Goal: Task Accomplishment & Management: Use online tool/utility

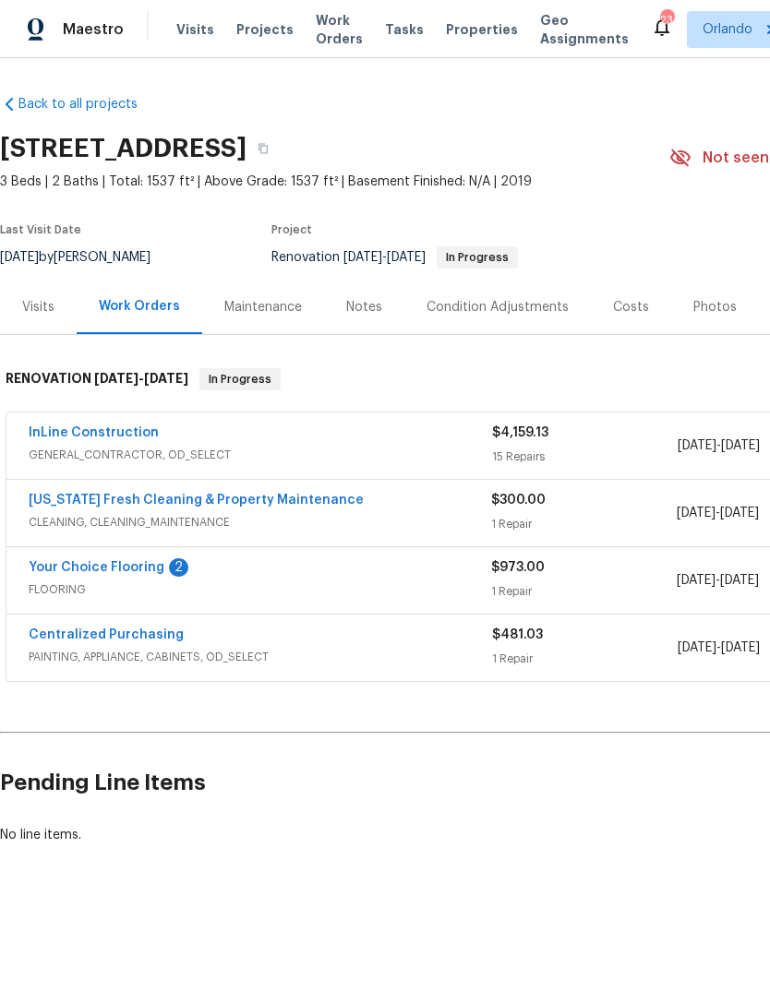
click at [187, 30] on span "Visits" at bounding box center [195, 29] width 38 height 18
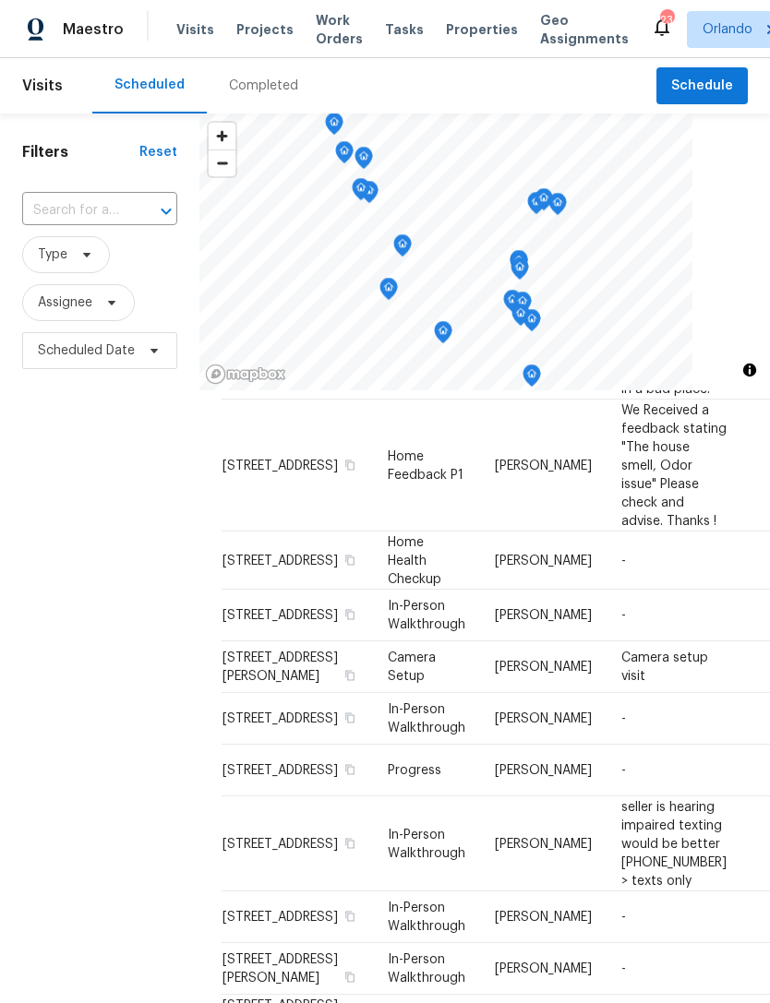
scroll to position [525, 0]
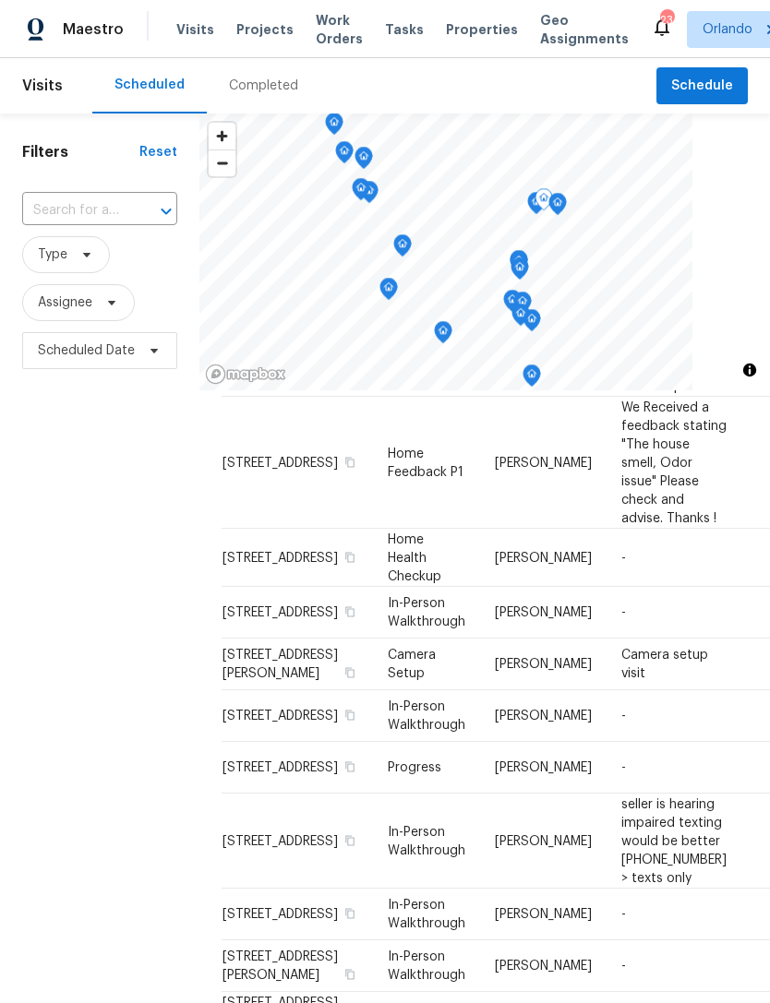
click at [0, 0] on icon at bounding box center [0, 0] width 0 height 0
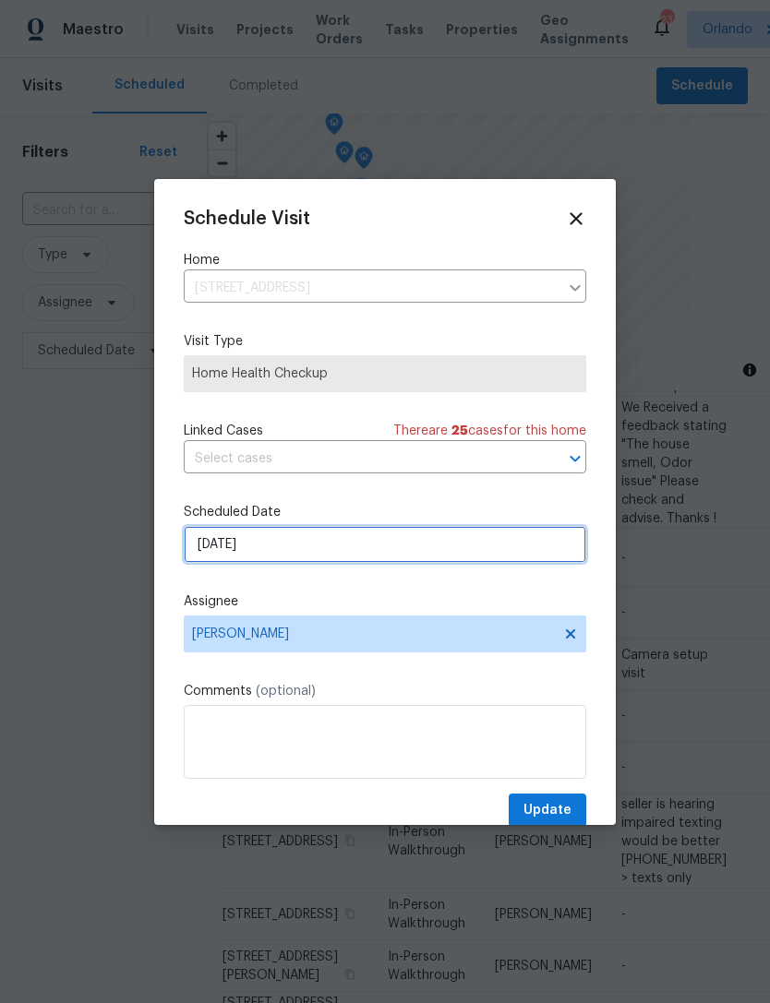
click at [519, 545] on input "[DATE]" at bounding box center [385, 544] width 402 height 37
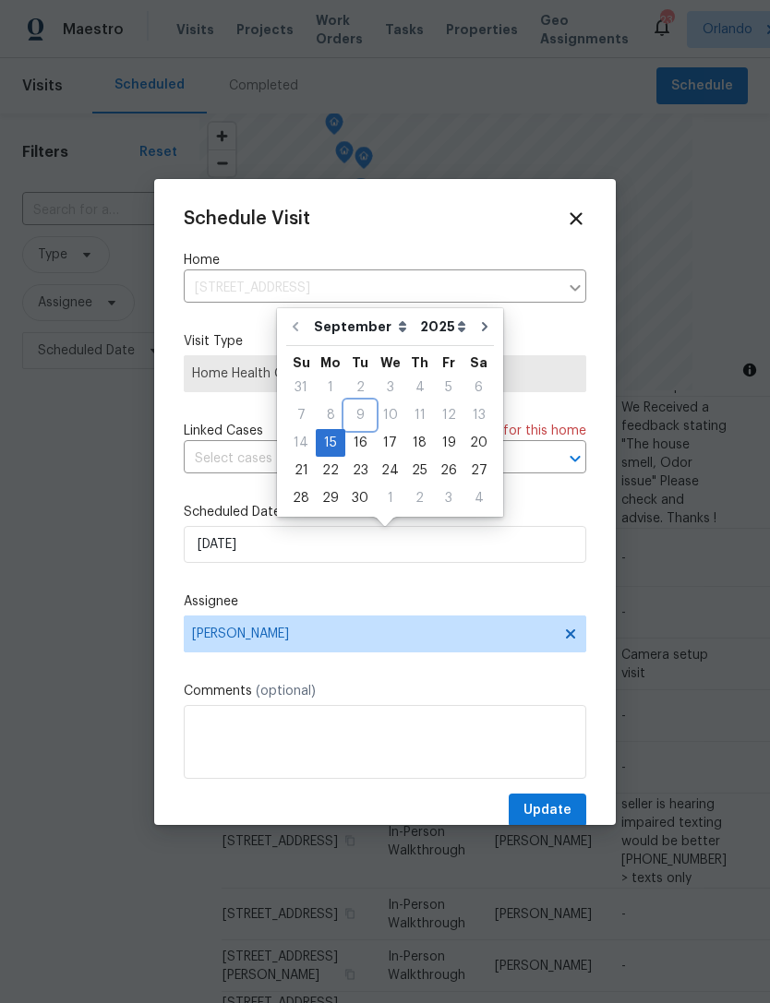
click at [350, 426] on div "9" at bounding box center [360, 415] width 30 height 26
click at [357, 437] on div "16" at bounding box center [360, 443] width 30 height 26
type input "9/16/2025"
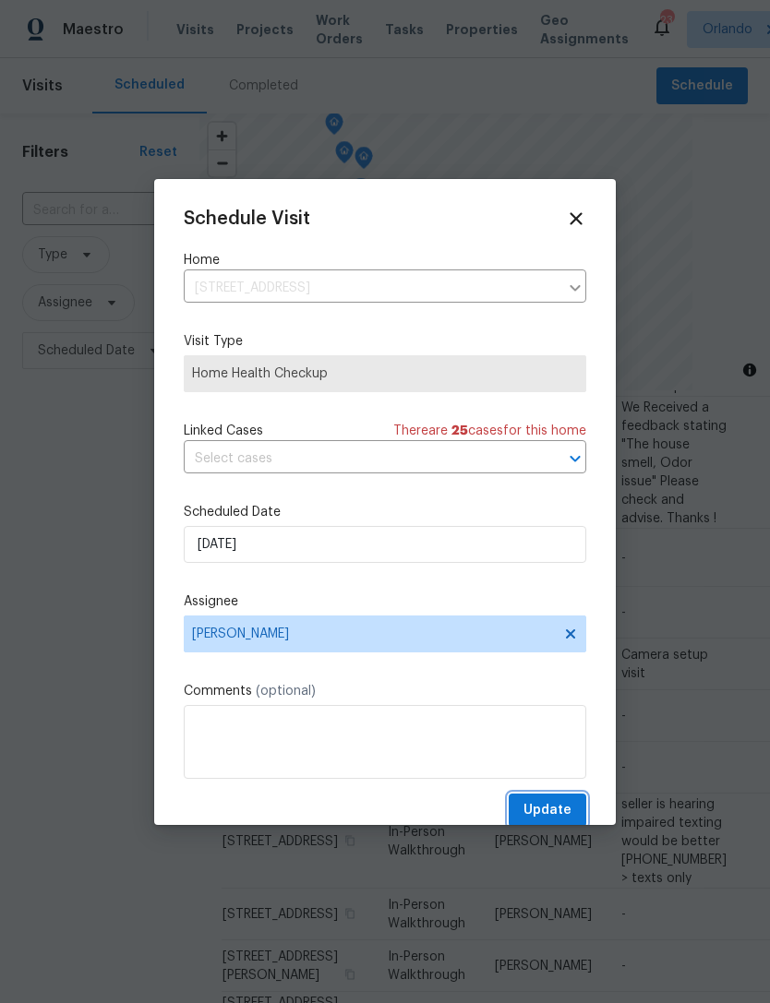
click at [556, 806] on span "Update" at bounding box center [547, 810] width 48 height 23
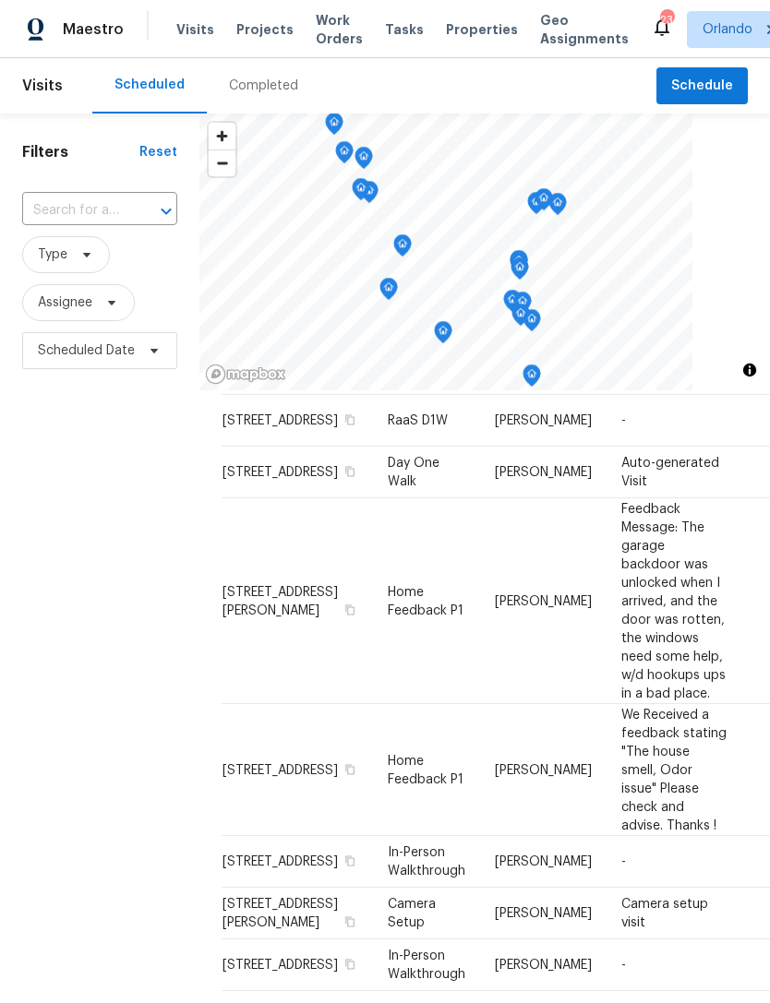
scroll to position [222, 0]
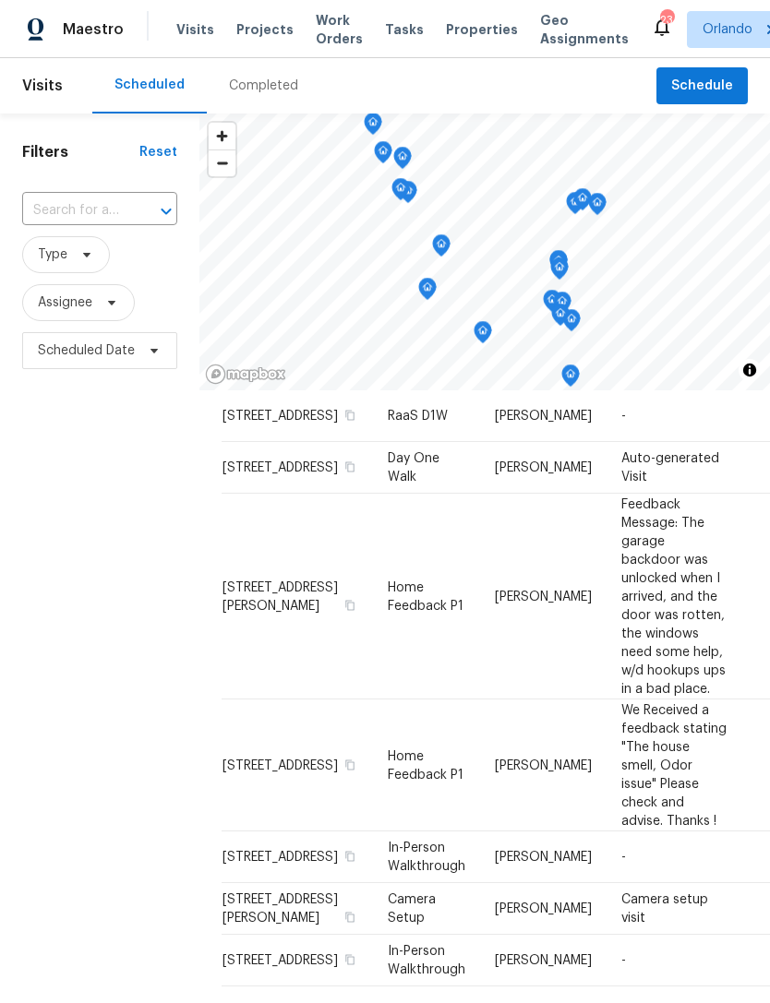
click at [110, 209] on input "text" at bounding box center [73, 211] width 103 height 29
type input "landing ln"
click at [77, 269] on li "1028 Landing Ln, Deltona, FL 32738" at bounding box center [98, 253] width 154 height 30
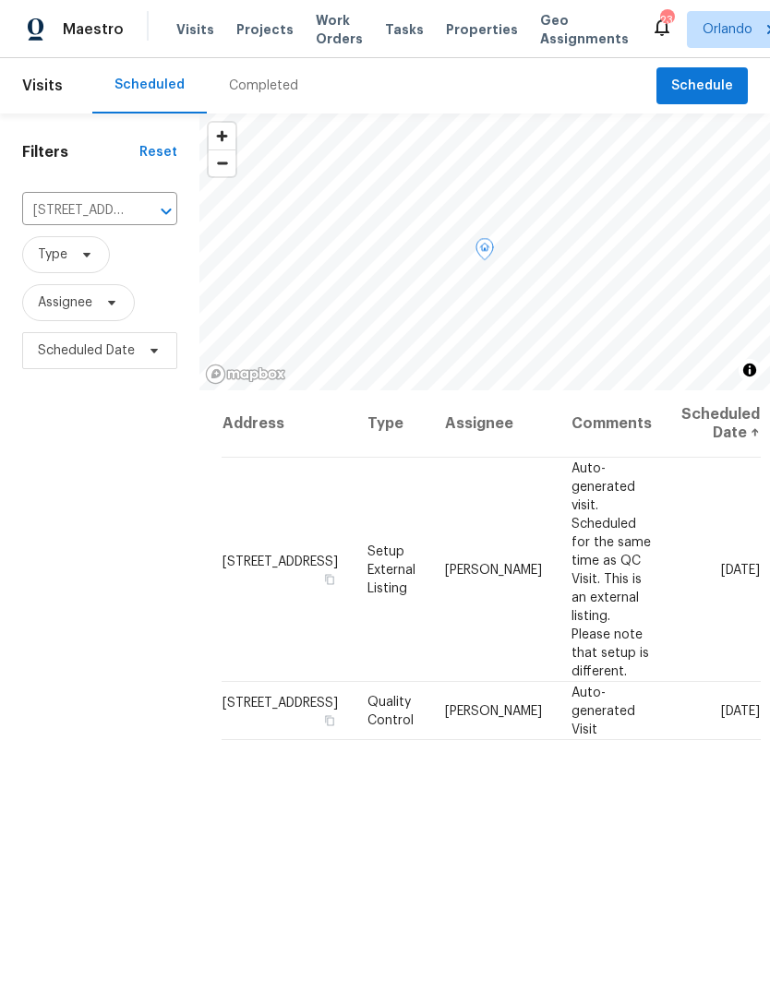
click at [0, 0] on span at bounding box center [0, 0] width 0 height 0
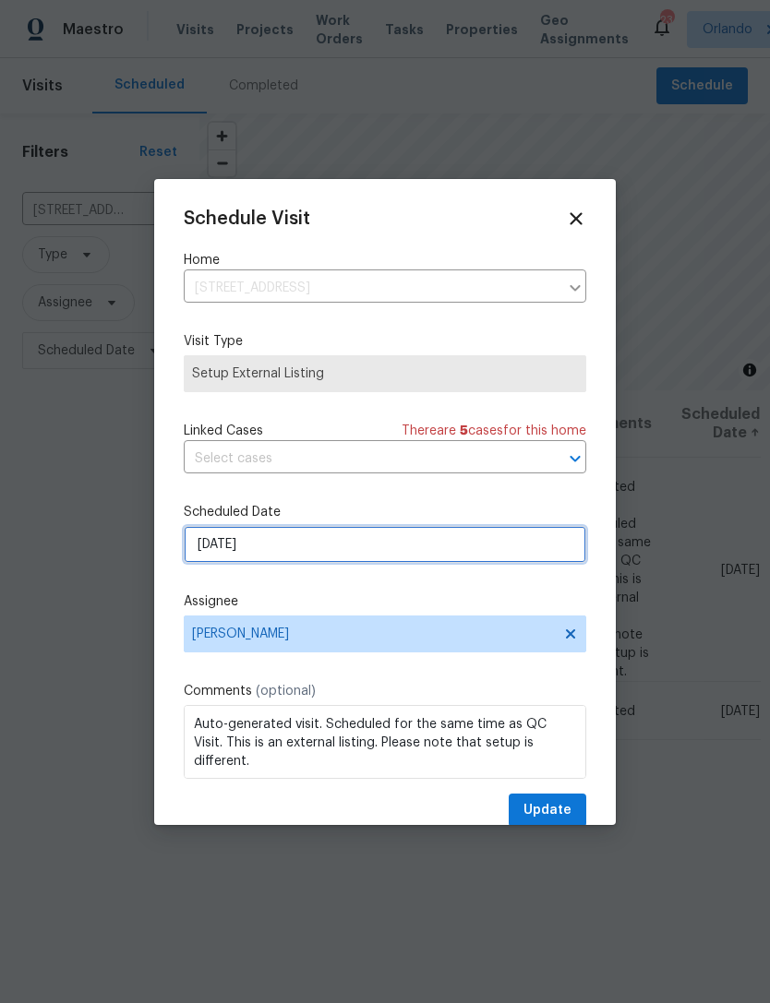
click at [488, 559] on input "9/19/2025" at bounding box center [385, 544] width 402 height 37
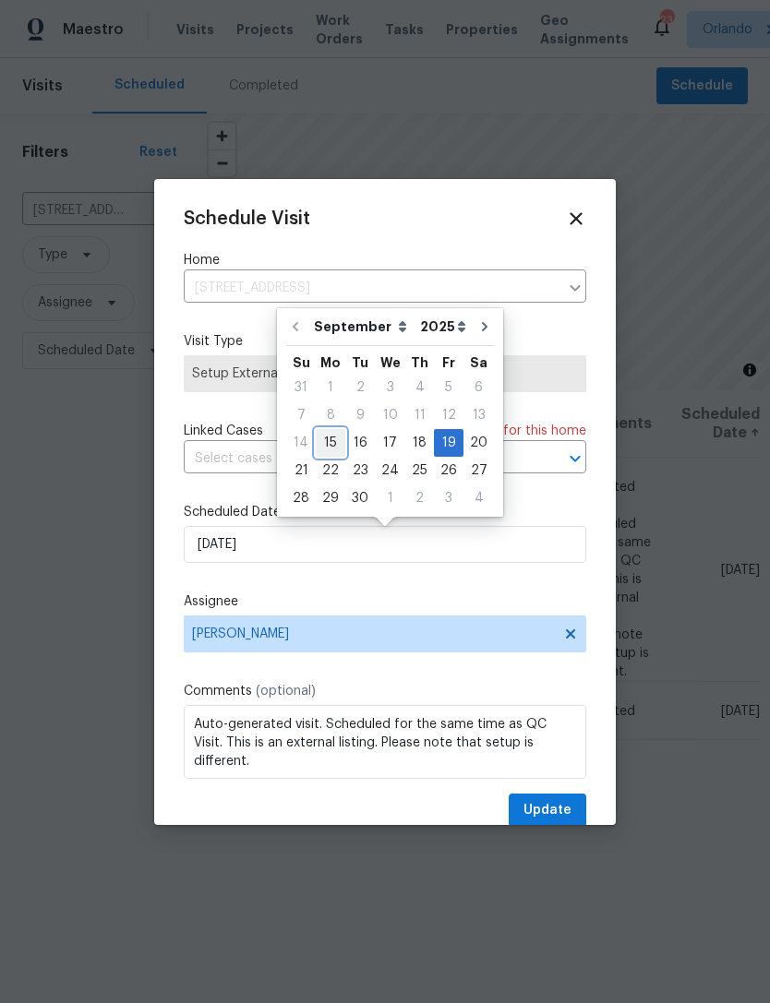
click at [330, 438] on div "15" at bounding box center [331, 443] width 30 height 26
type input "9/15/2025"
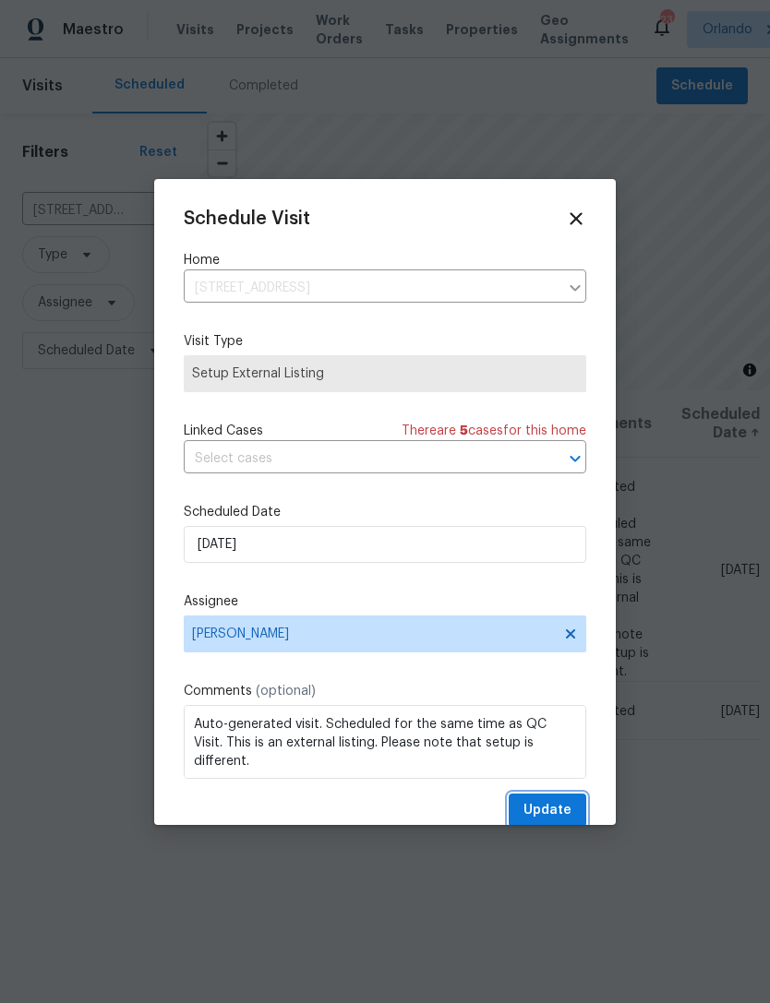
click at [556, 806] on span "Update" at bounding box center [547, 810] width 48 height 23
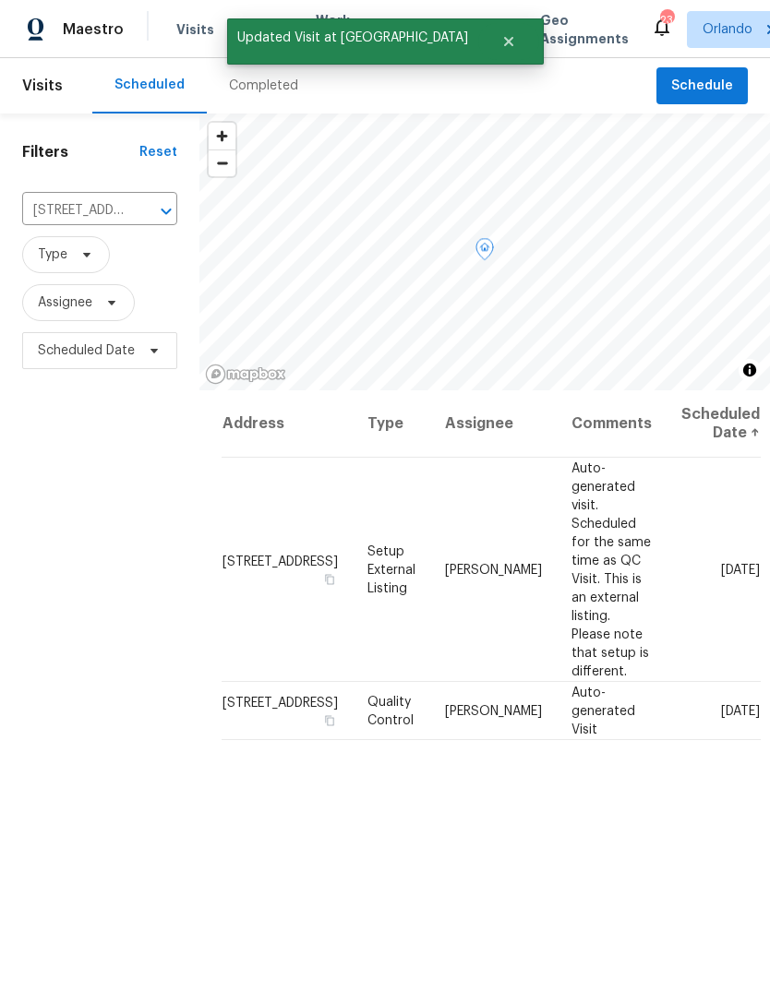
click at [0, 0] on icon at bounding box center [0, 0] width 0 height 0
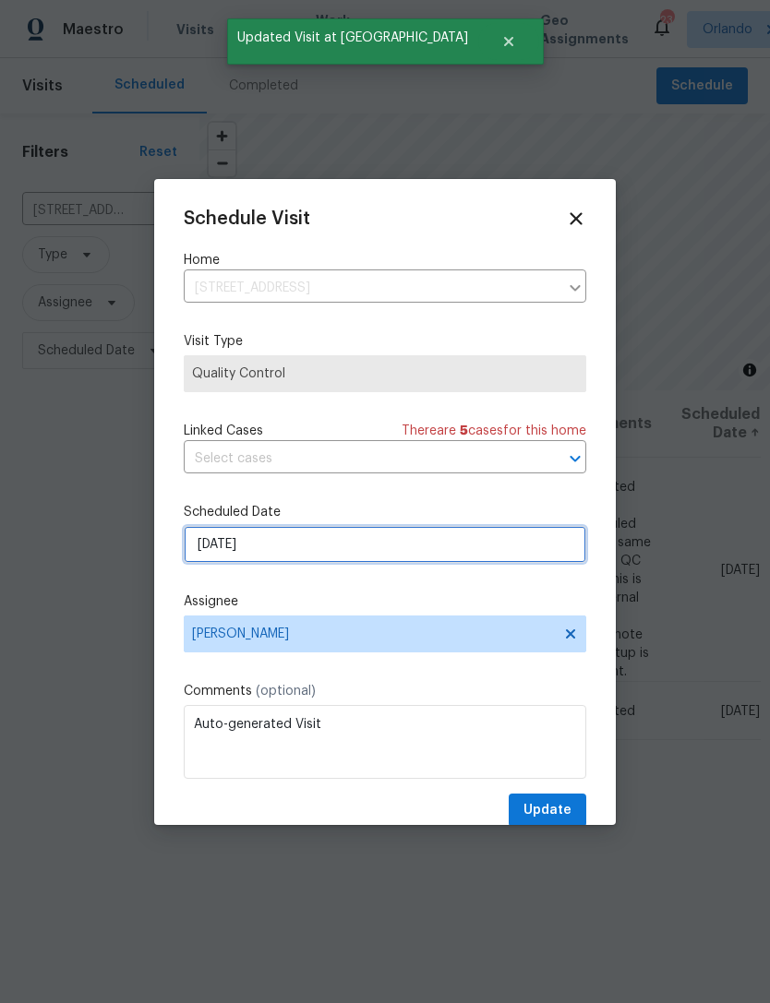
click at [479, 535] on input "9/19/2025" at bounding box center [385, 544] width 402 height 37
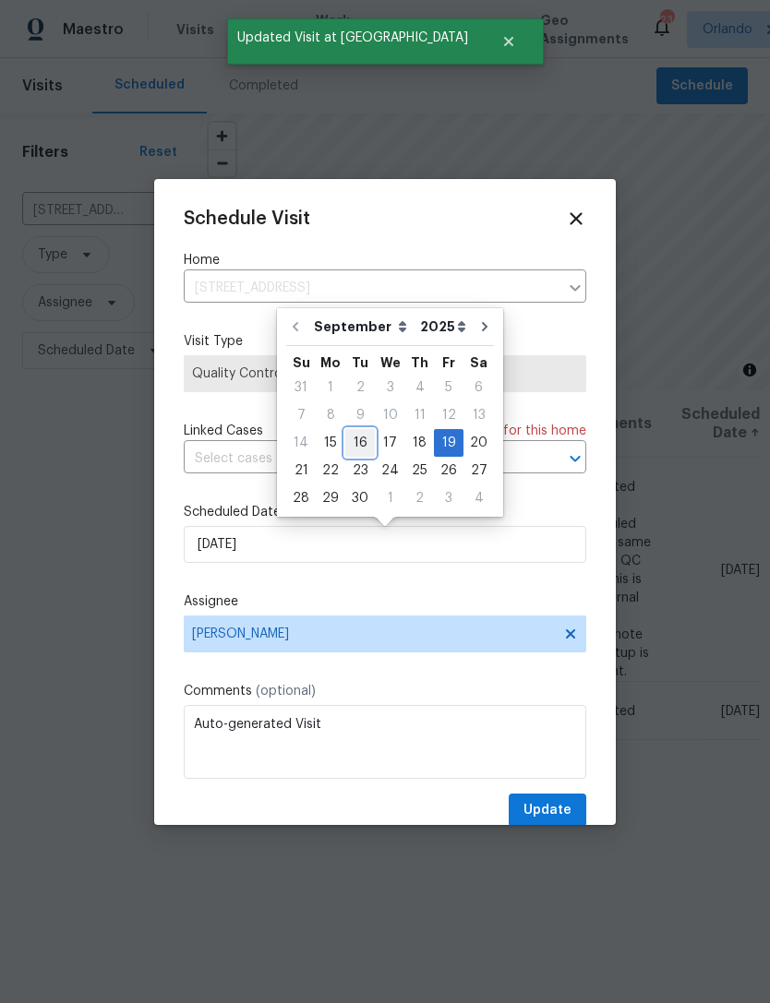
click at [352, 436] on div "16" at bounding box center [360, 443] width 30 height 26
type input "9/16/2025"
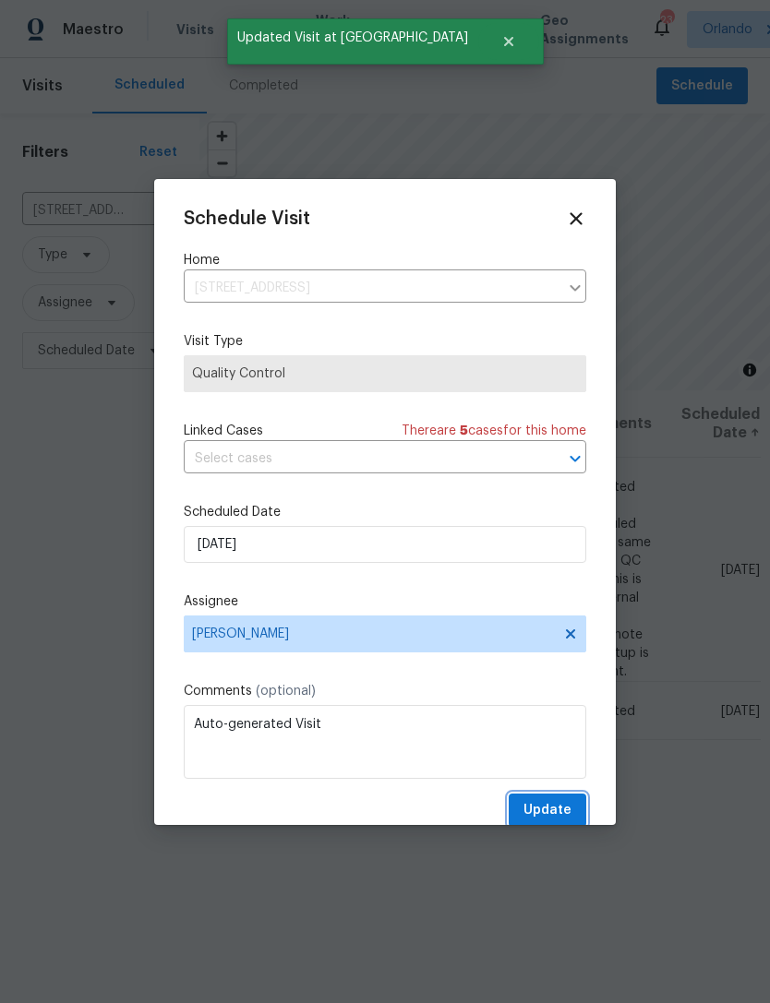
click at [550, 810] on span "Update" at bounding box center [547, 810] width 48 height 23
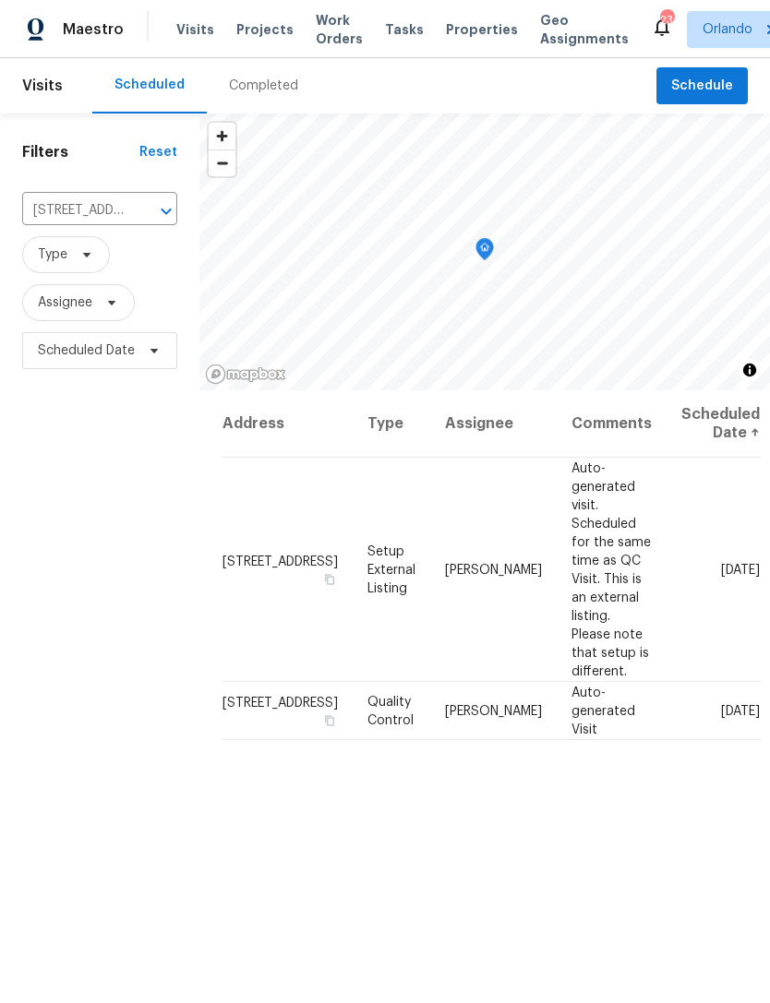
click at [137, 215] on icon "Clear" at bounding box center [142, 211] width 11 height 11
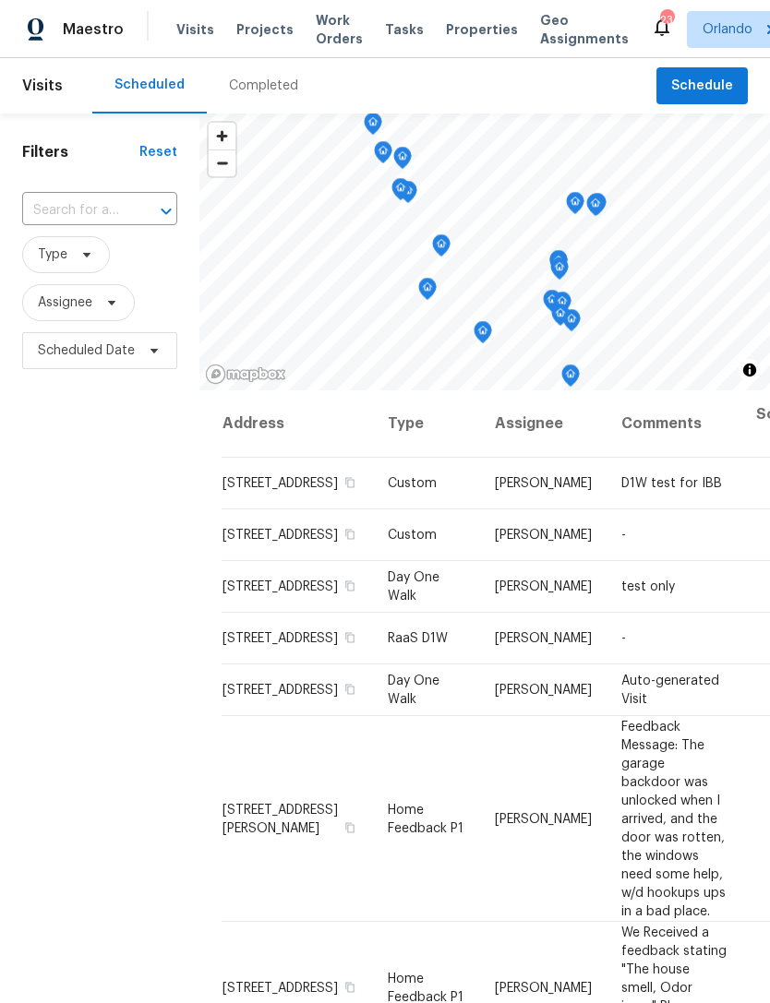
click at [54, 223] on input "text" at bounding box center [73, 211] width 103 height 29
type input "1350 bail"
click at [55, 275] on li "1350 Bailey Ave, Deltona, FL 32725" at bounding box center [98, 263] width 154 height 50
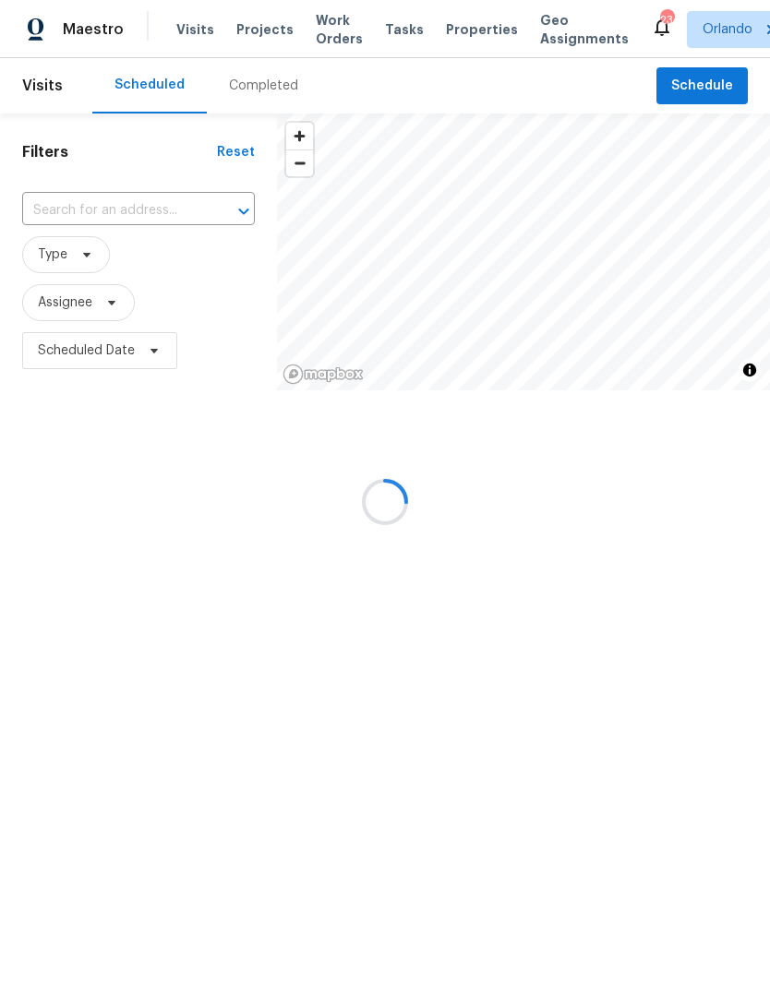
type input "1350 Bailey Ave, Deltona, FL 32725"
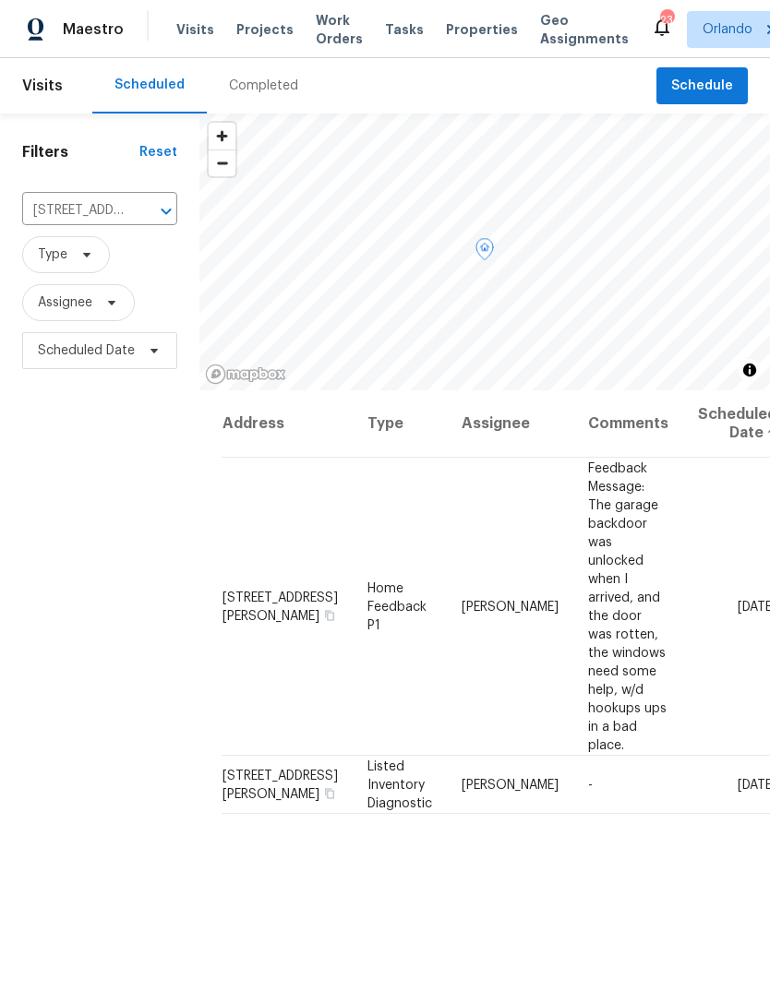
click at [0, 0] on icon at bounding box center [0, 0] width 0 height 0
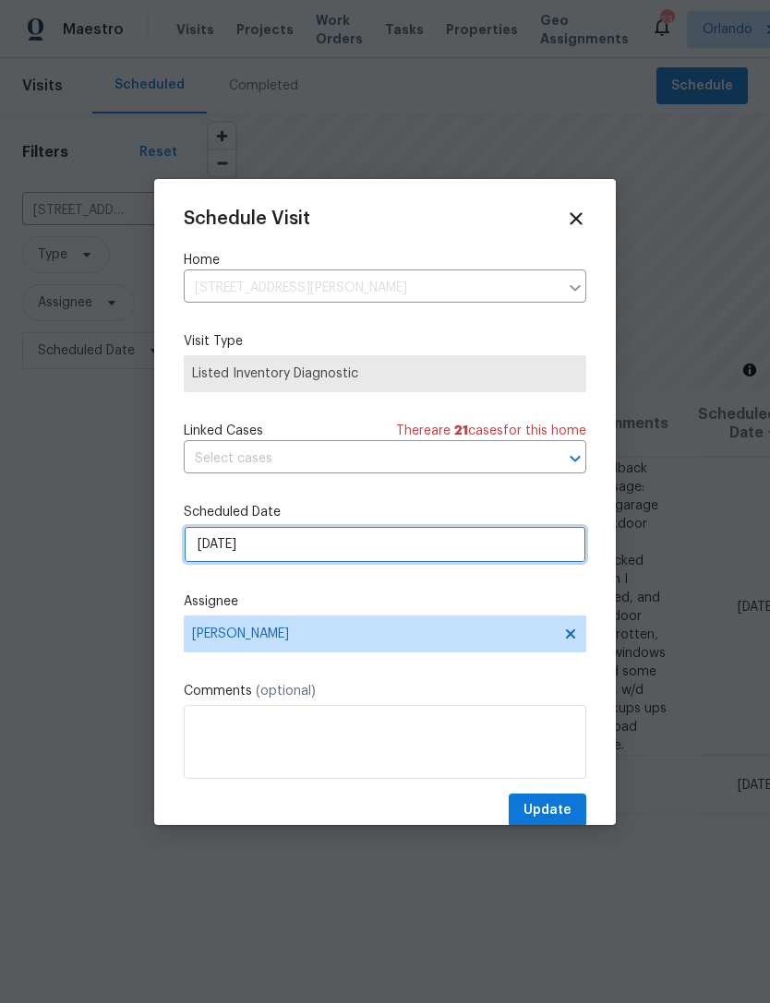
click at [494, 560] on input "9/17/2025" at bounding box center [385, 544] width 402 height 37
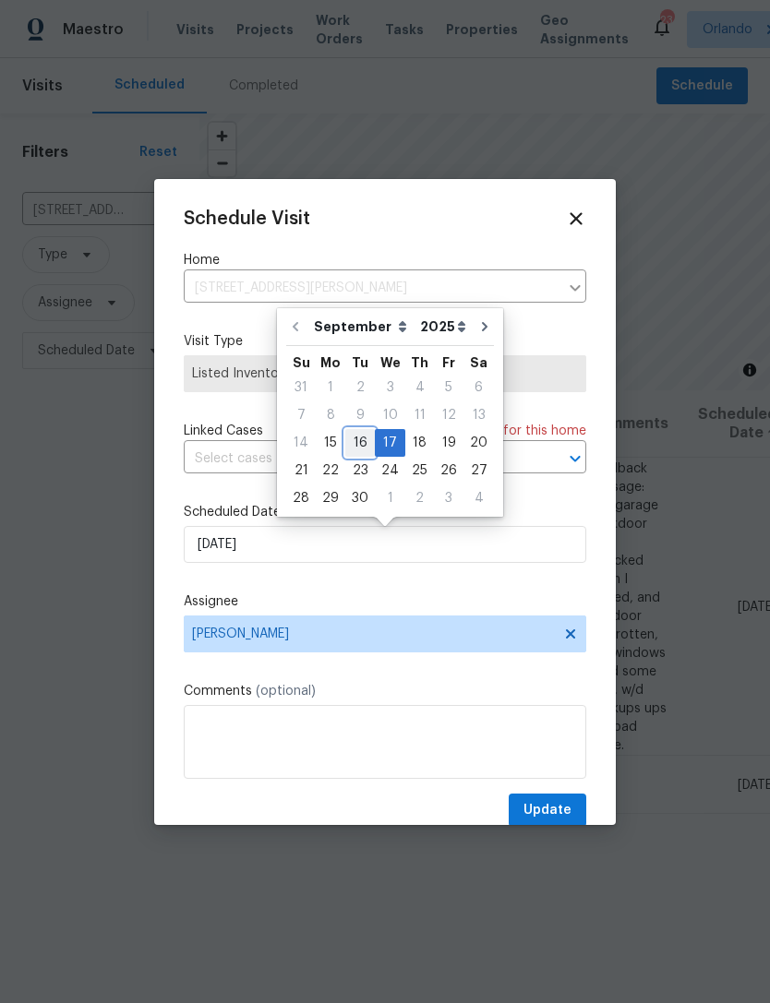
click at [363, 438] on div "16" at bounding box center [360, 443] width 30 height 26
type input "9/16/2025"
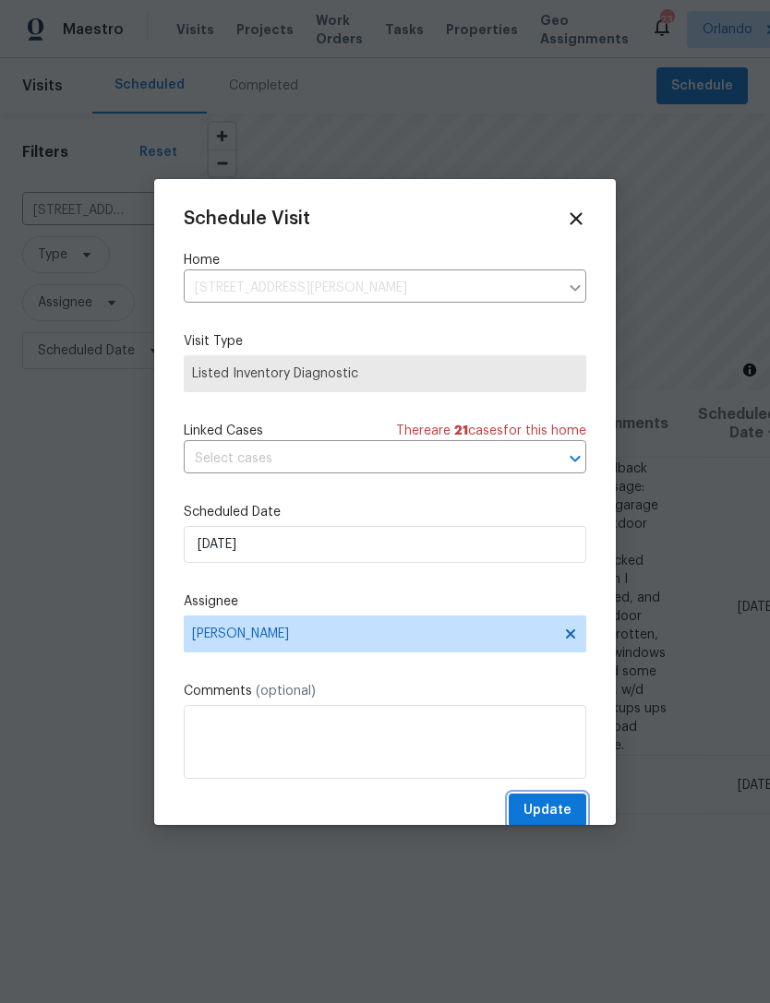
click at [554, 816] on span "Update" at bounding box center [547, 810] width 48 height 23
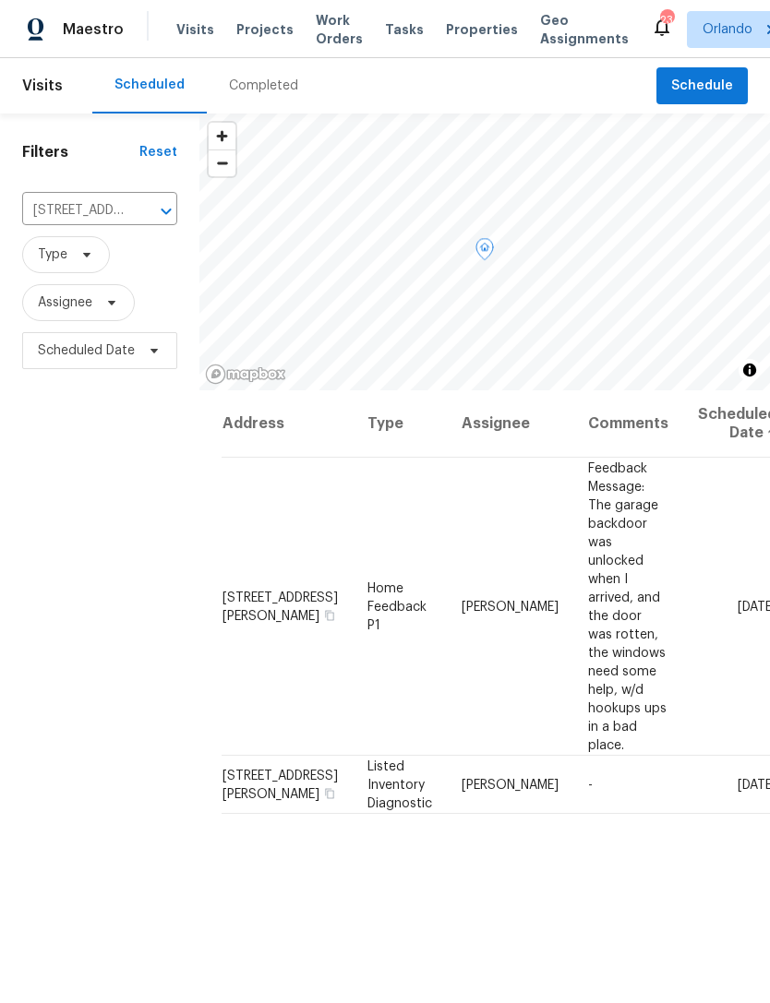
click at [0, 0] on icon at bounding box center [0, 0] width 0 height 0
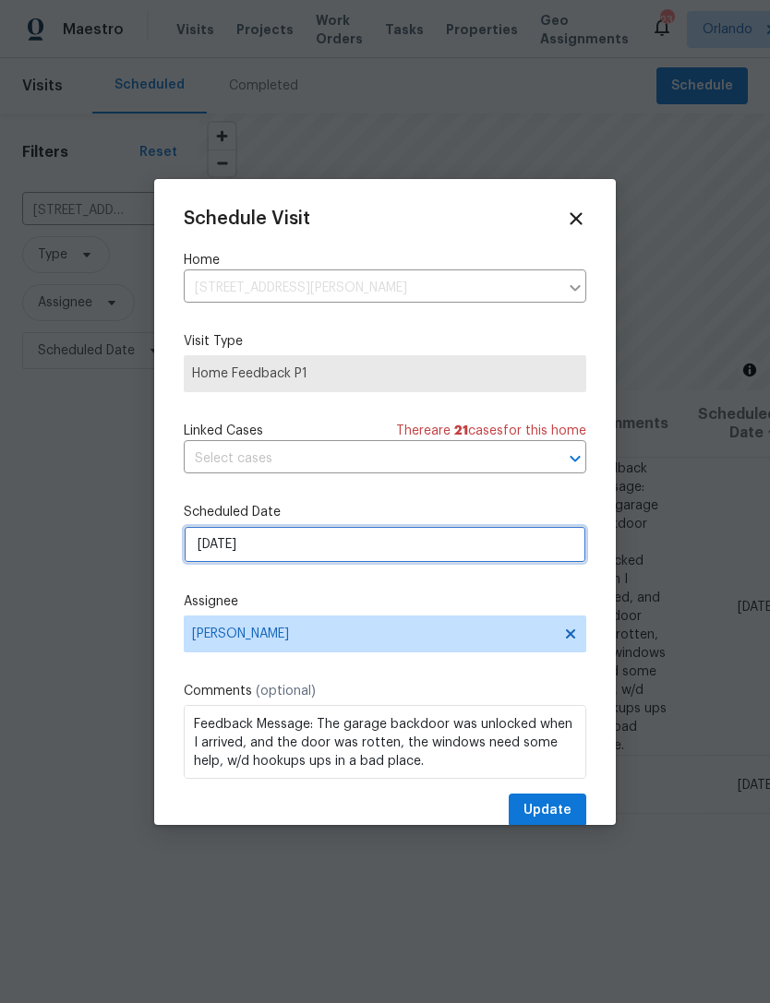
click at [495, 542] on input "9/15/2025" at bounding box center [385, 544] width 402 height 37
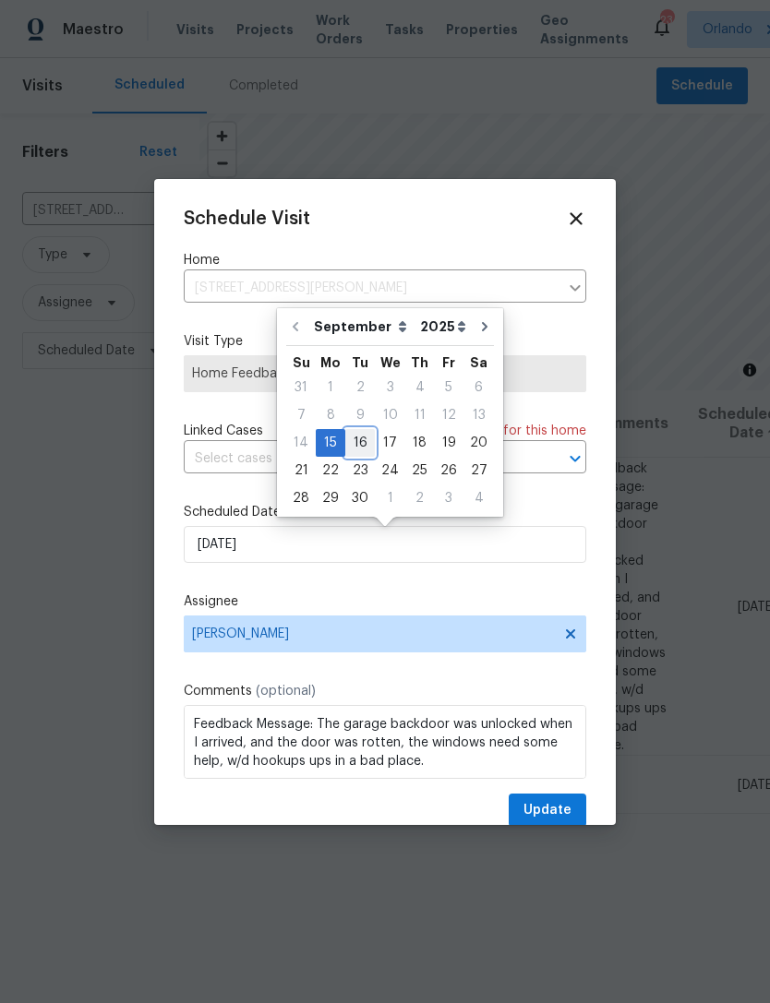
click at [358, 442] on div "16" at bounding box center [360, 443] width 30 height 26
type input "9/16/2025"
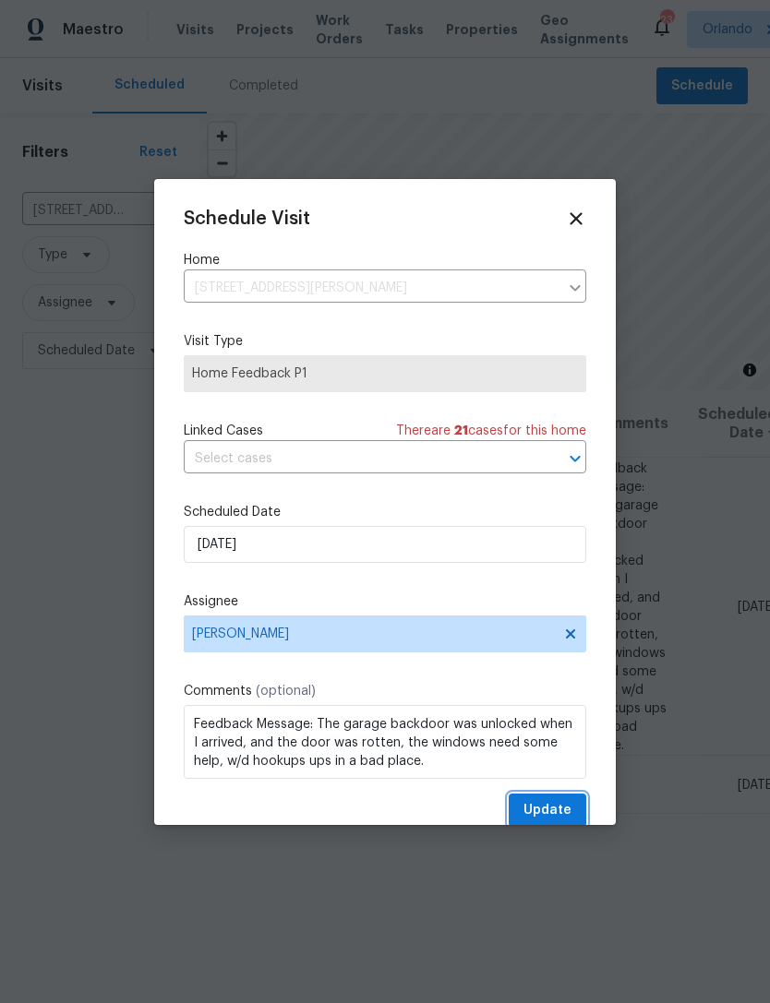
click at [551, 807] on span "Update" at bounding box center [547, 810] width 48 height 23
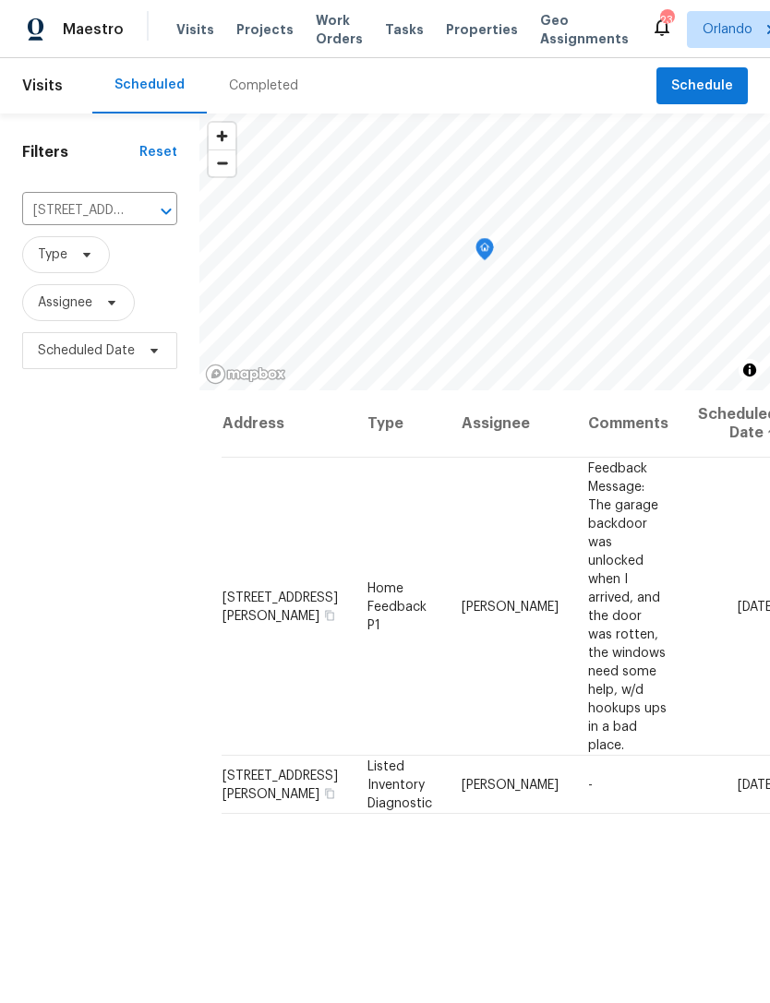
click at [259, 88] on div "Completed" at bounding box center [263, 86] width 69 height 18
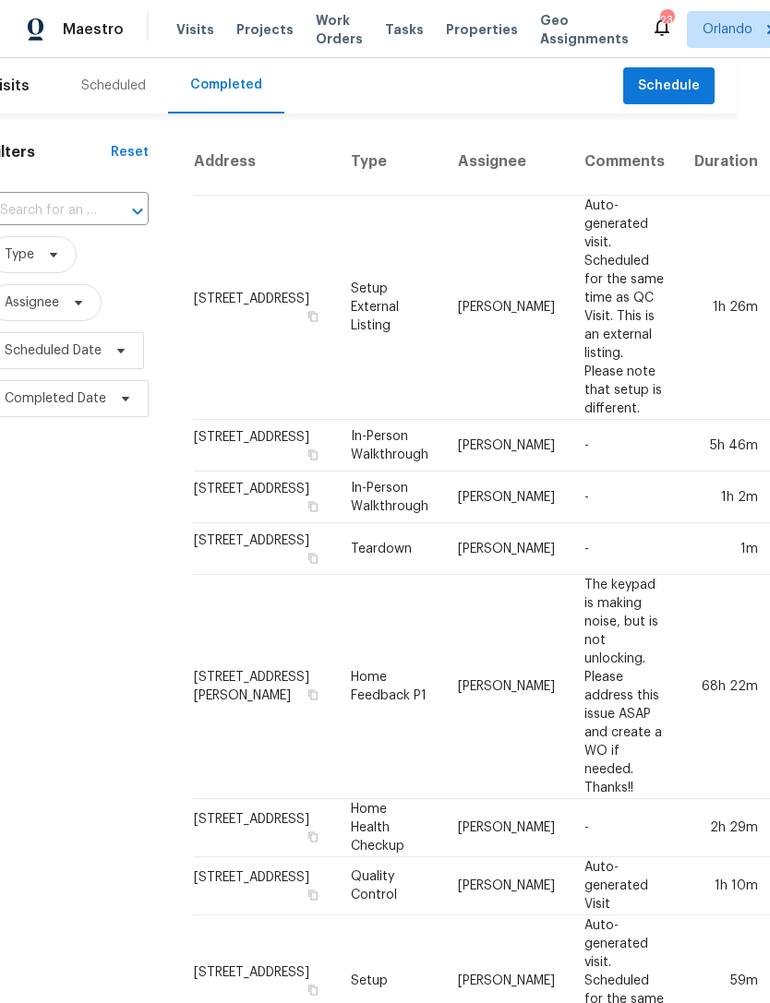
scroll to position [0, 33]
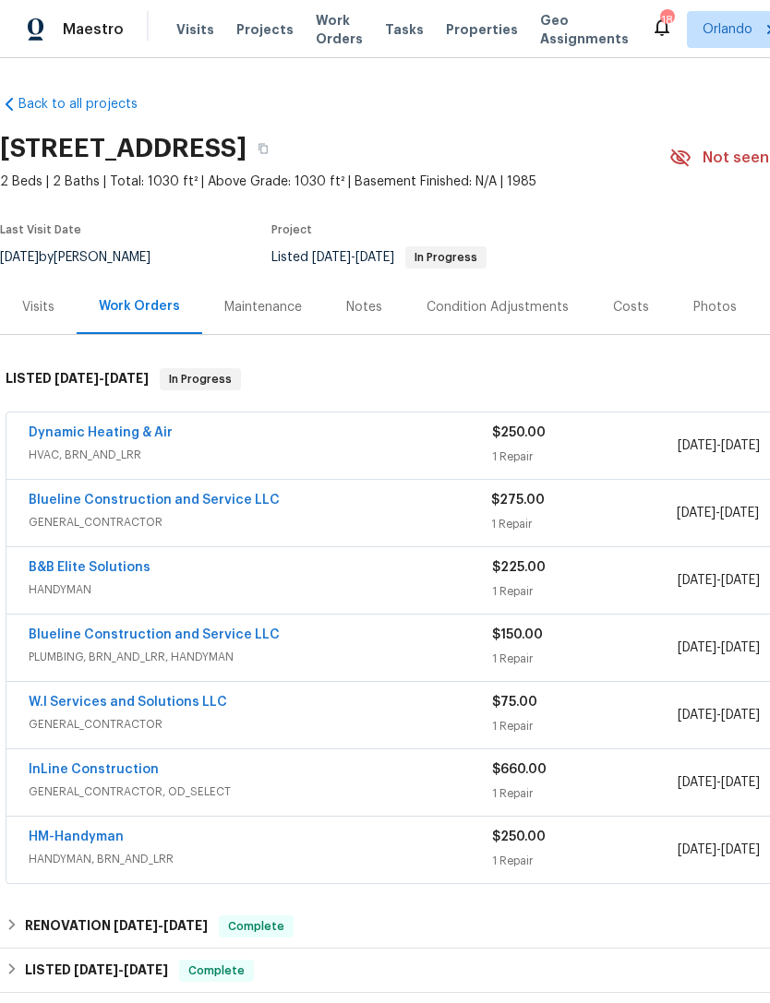
scroll to position [37, 273]
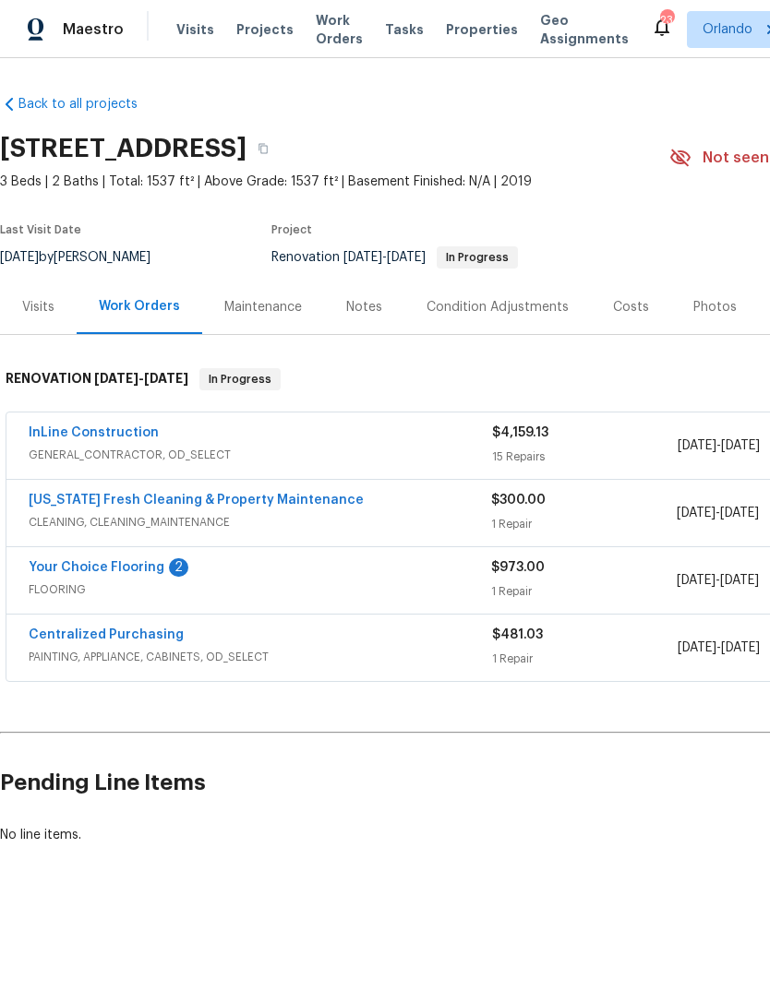
click at [83, 569] on link "Your Choice Flooring" at bounding box center [97, 567] width 136 height 13
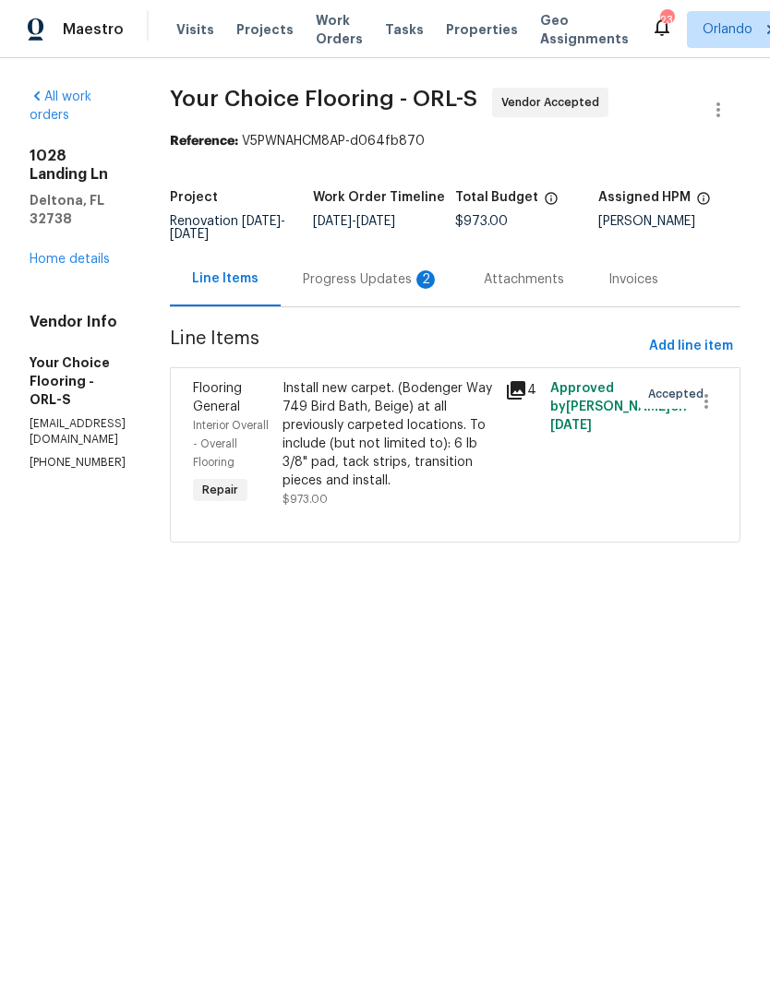
click at [447, 277] on div "Progress Updates 2" at bounding box center [370, 279] width 181 height 54
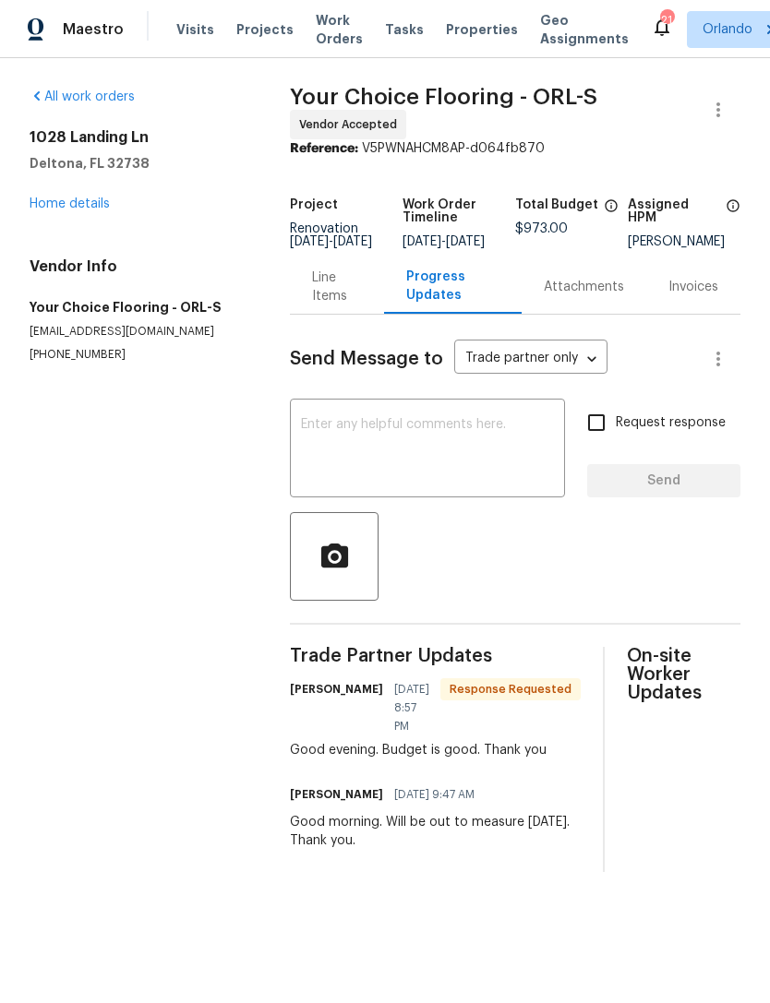
click at [54, 201] on link "Home details" at bounding box center [70, 203] width 80 height 13
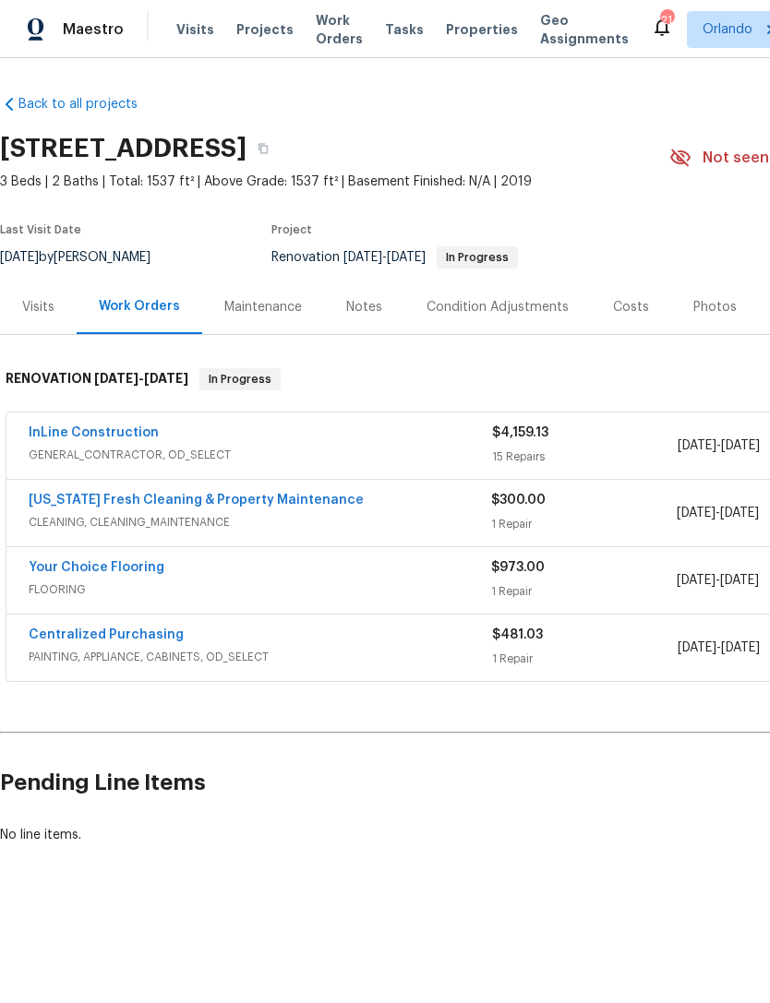
scroll to position [0, 25]
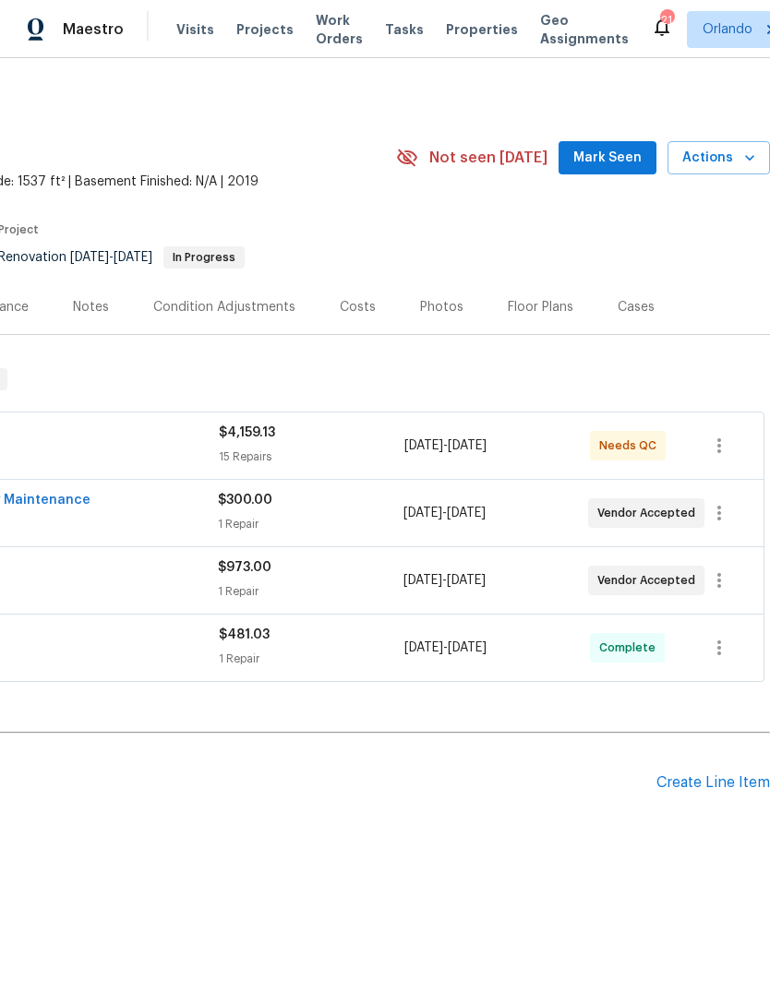
click at [732, 170] on button "Actions" at bounding box center [718, 158] width 102 height 34
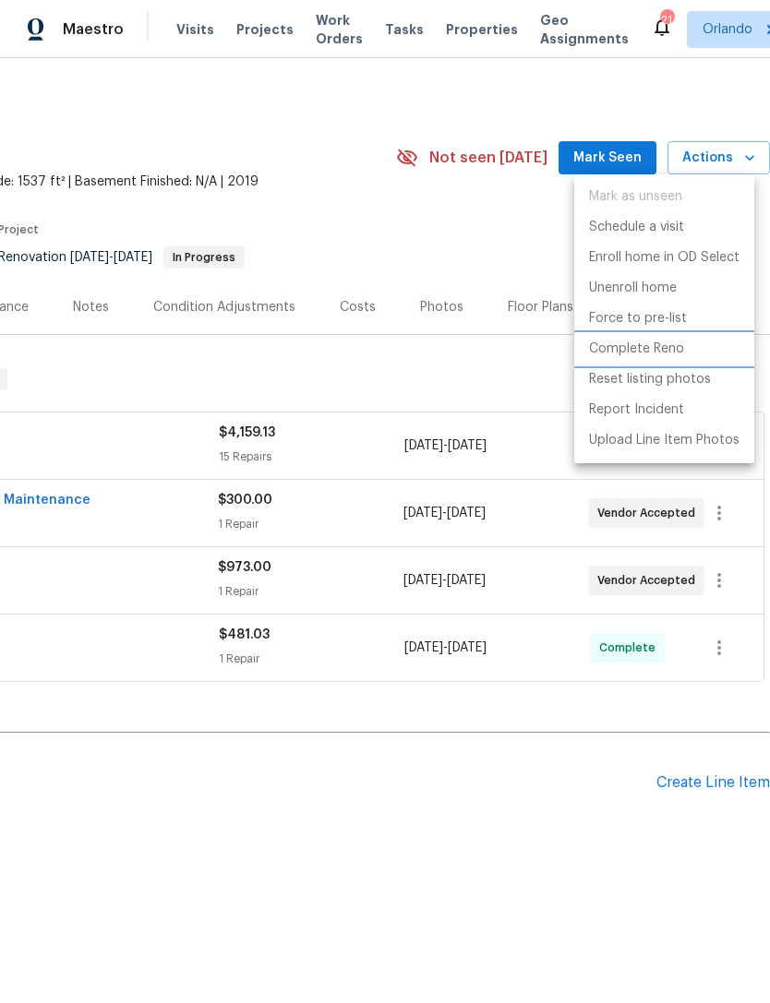
click at [651, 347] on p "Complete Reno" at bounding box center [636, 349] width 95 height 19
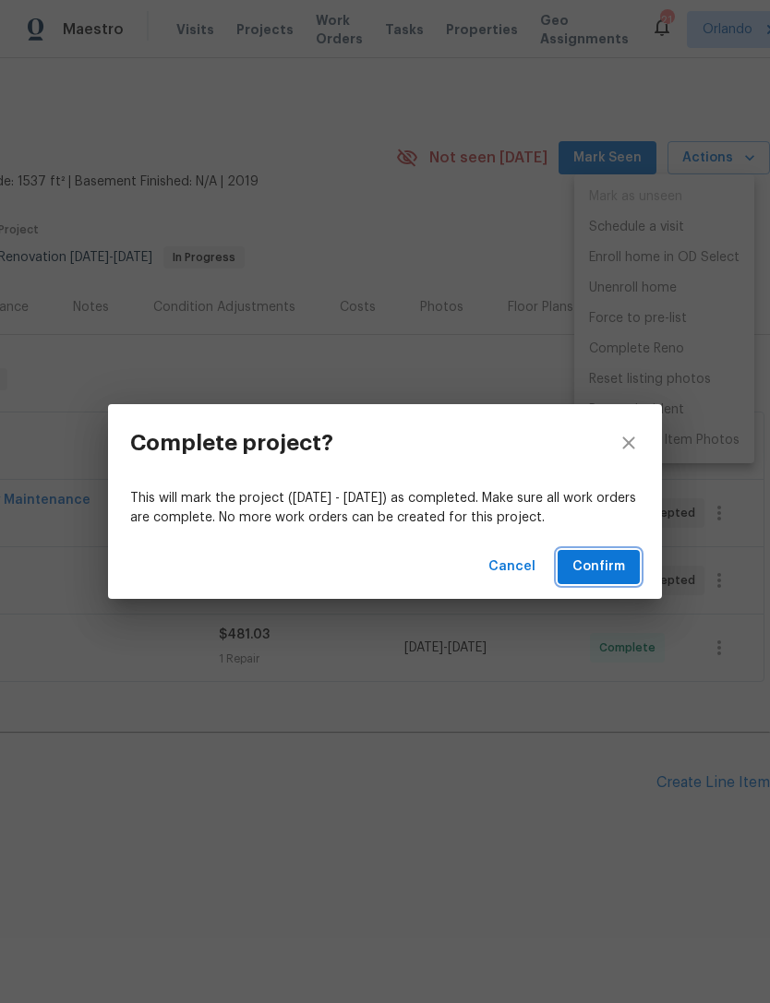
click at [616, 562] on span "Confirm" at bounding box center [598, 566] width 53 height 23
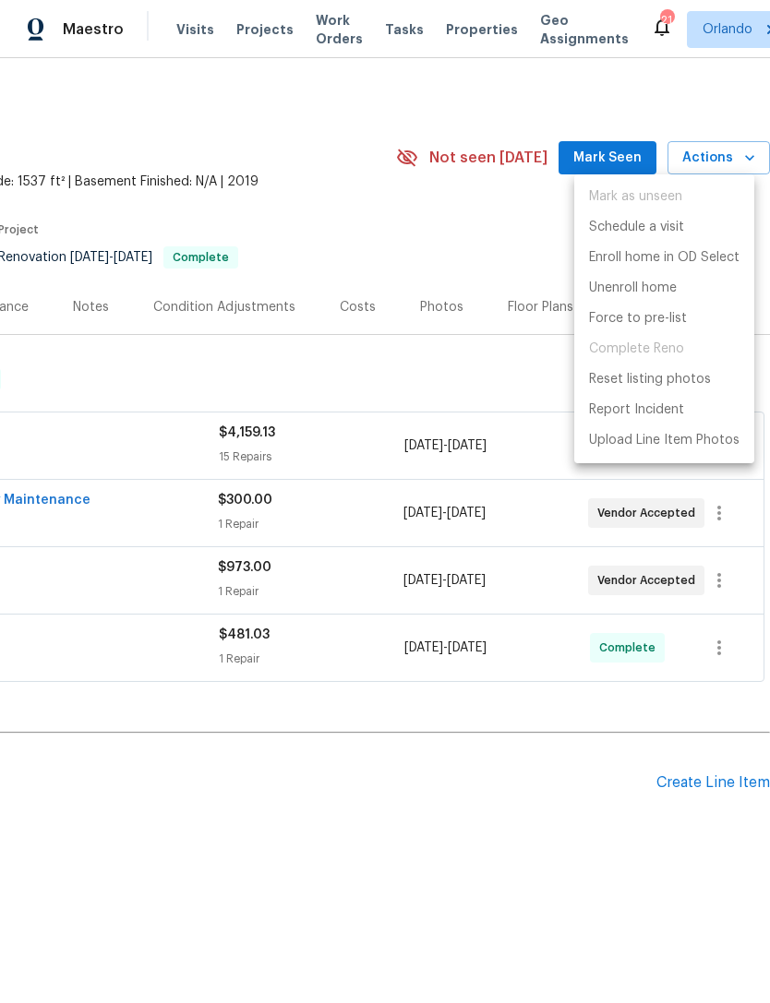
click at [579, 825] on div at bounding box center [385, 501] width 770 height 1003
